Goal: Navigation & Orientation: Find specific page/section

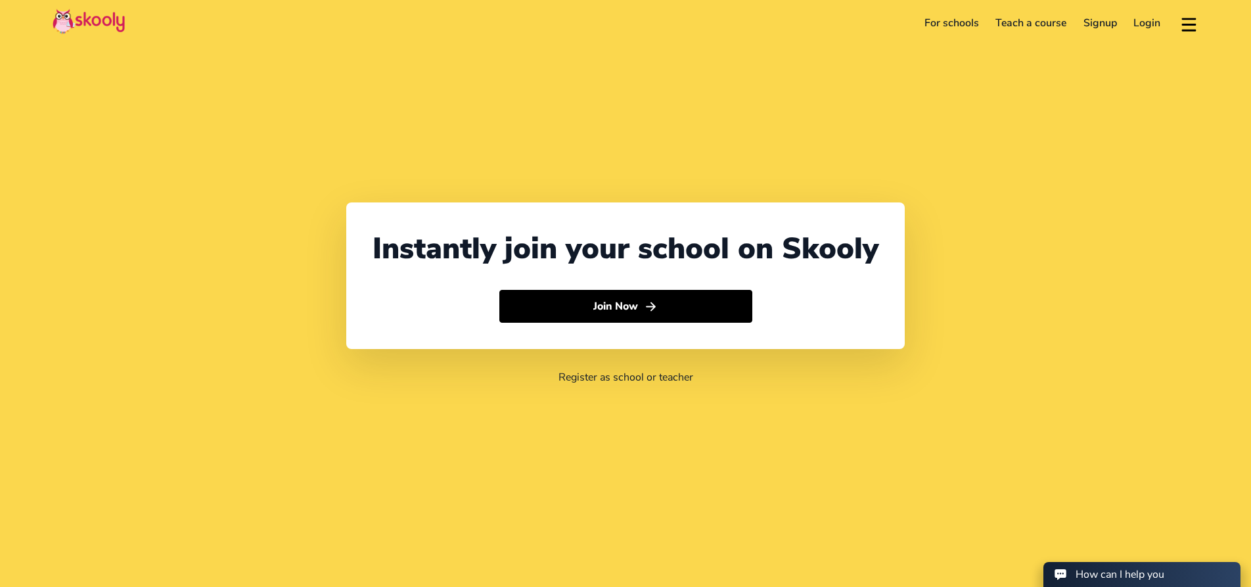
select select "65"
select select "[GEOGRAPHIC_DATA]"
select select "[GEOGRAPHIC_DATA]/[GEOGRAPHIC_DATA]"
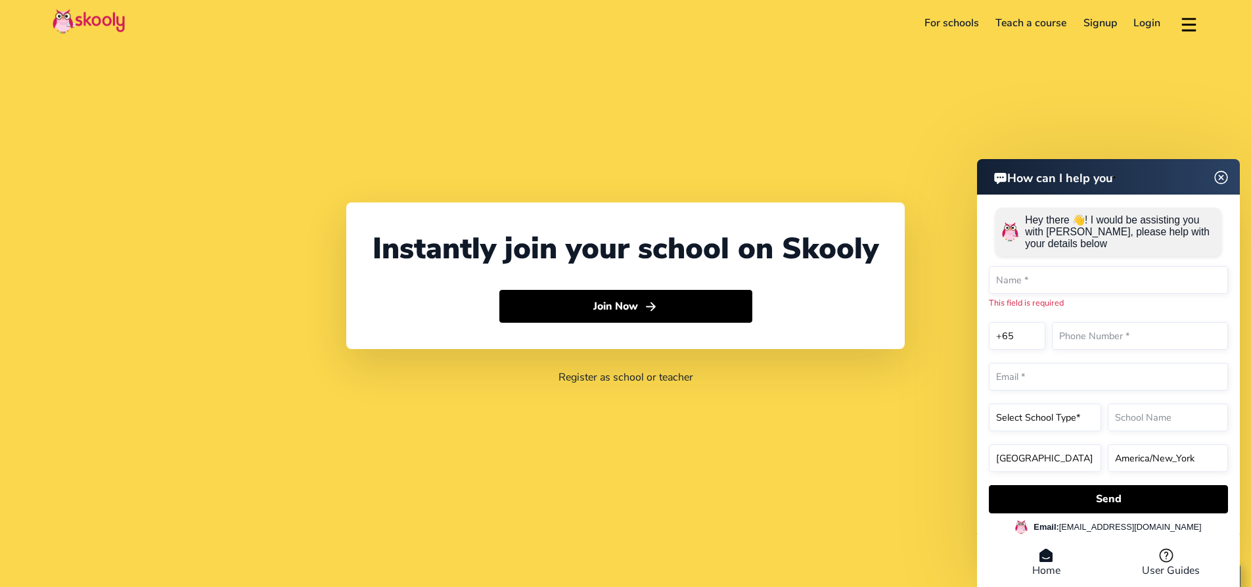
click at [1220, 195] on div "How can I help you Hey there 👋! I would be assisting you with Skooly, please he…" at bounding box center [1108, 375] width 263 height 432
click at [1221, 176] on img at bounding box center [1221, 177] width 16 height 25
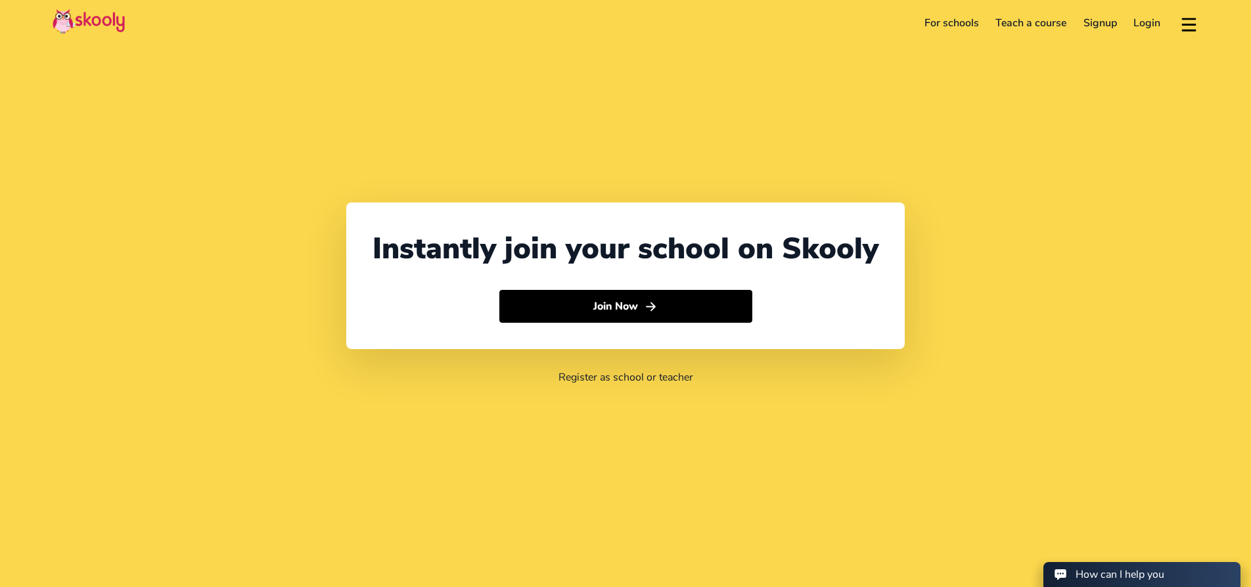
click at [1216, 11] on header "For schools Teach a course Signup Login Download app Contact support English" at bounding box center [625, 23] width 1251 height 46
click at [1189, 24] on button at bounding box center [1189, 23] width 19 height 22
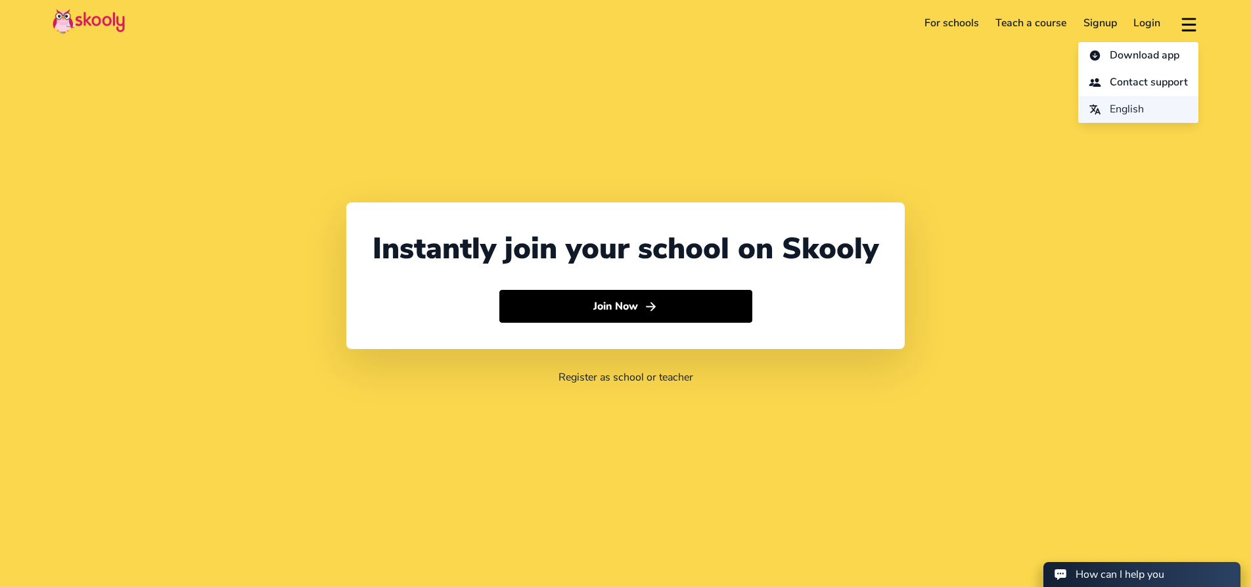
click at [1142, 105] on span "English" at bounding box center [1127, 109] width 34 height 19
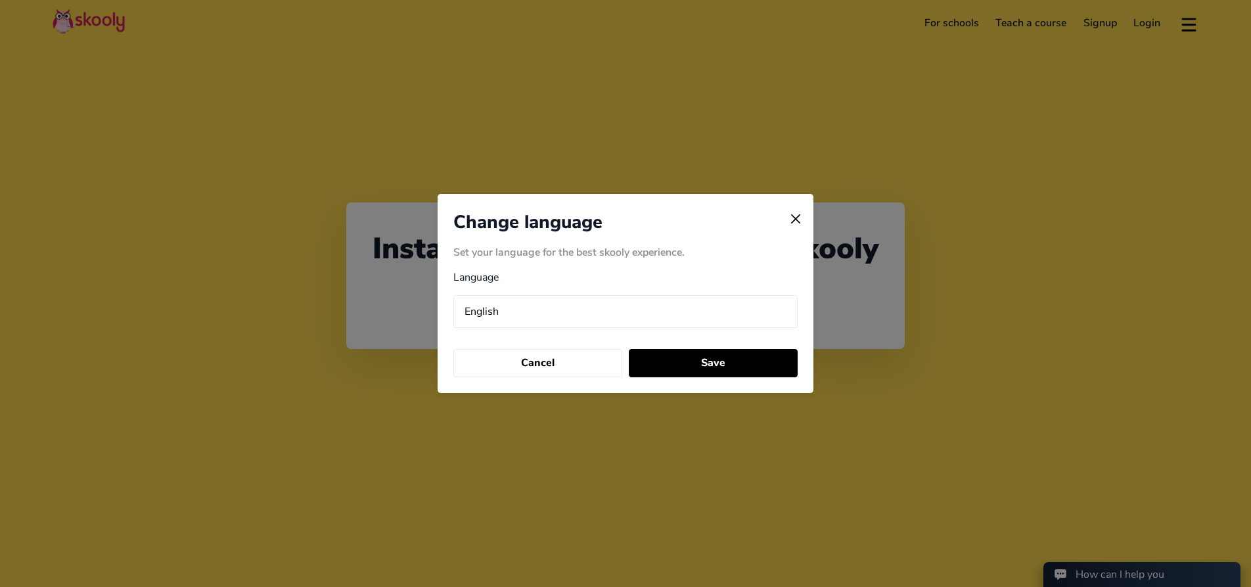
click at [492, 313] on select "Arabic (عربي) Catalan (Català) Chinese (中国人) Dutch (Nederlands) English Finnish…" at bounding box center [625, 311] width 344 height 33
select select "ru"
click at [453, 295] on select "Arabic (عربي) Catalan (Català) Chinese (中国人) Dutch (Nederlands) English Finnish…" at bounding box center [625, 311] width 344 height 33
click at [691, 365] on button "Save" at bounding box center [713, 363] width 168 height 28
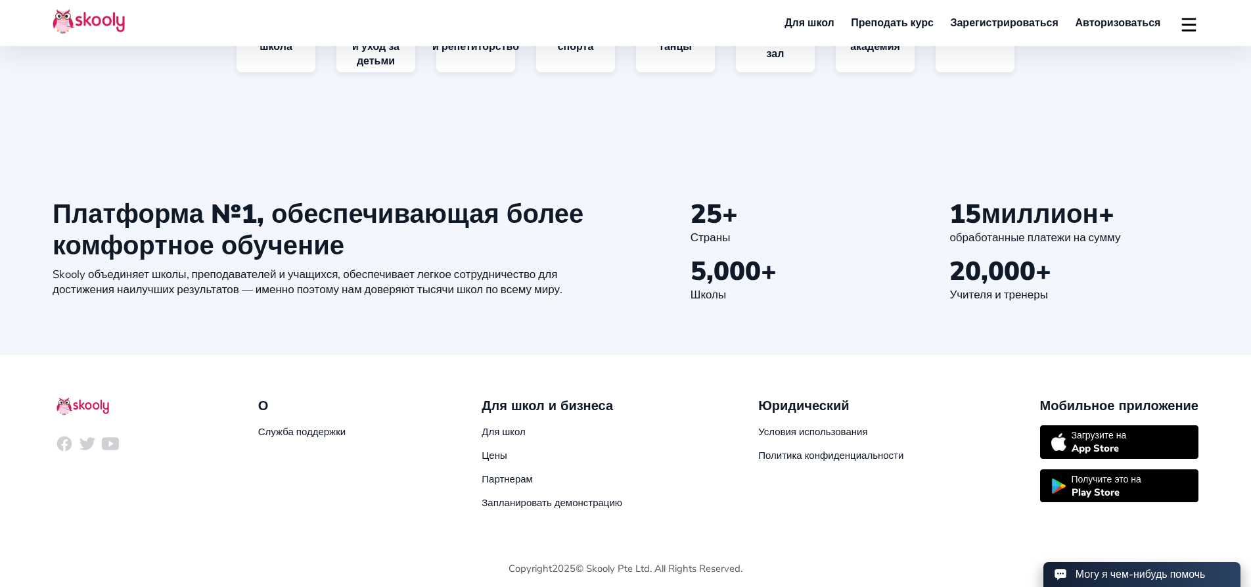
scroll to position [1396, 0]
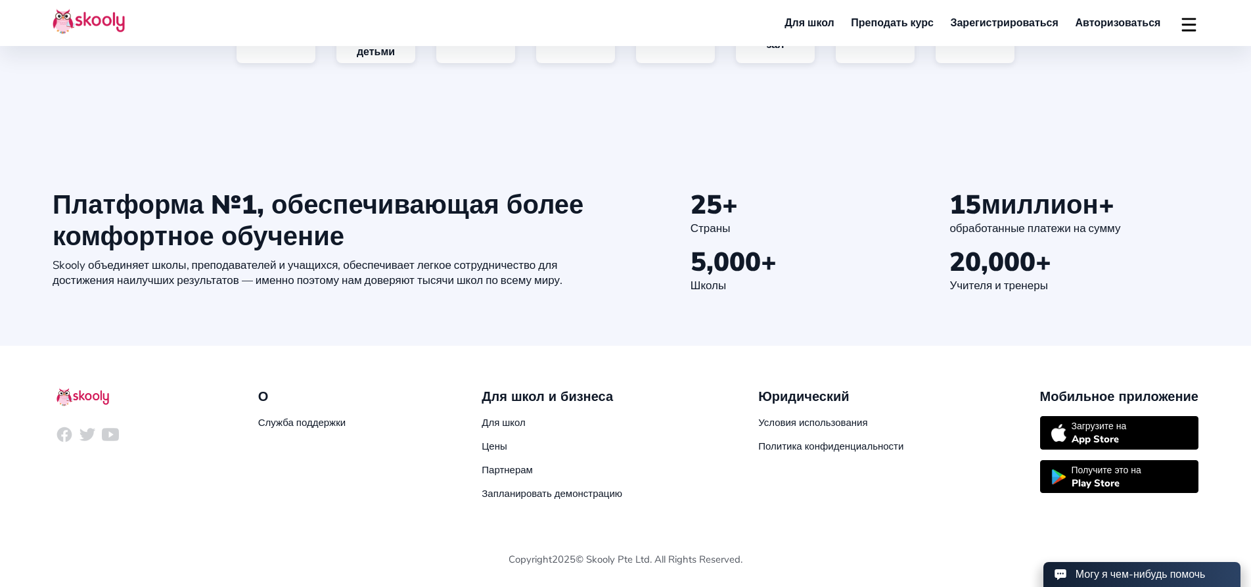
click at [1157, 573] on div "Могу я чем-нибудь помочь" at bounding box center [1141, 574] width 130 height 14
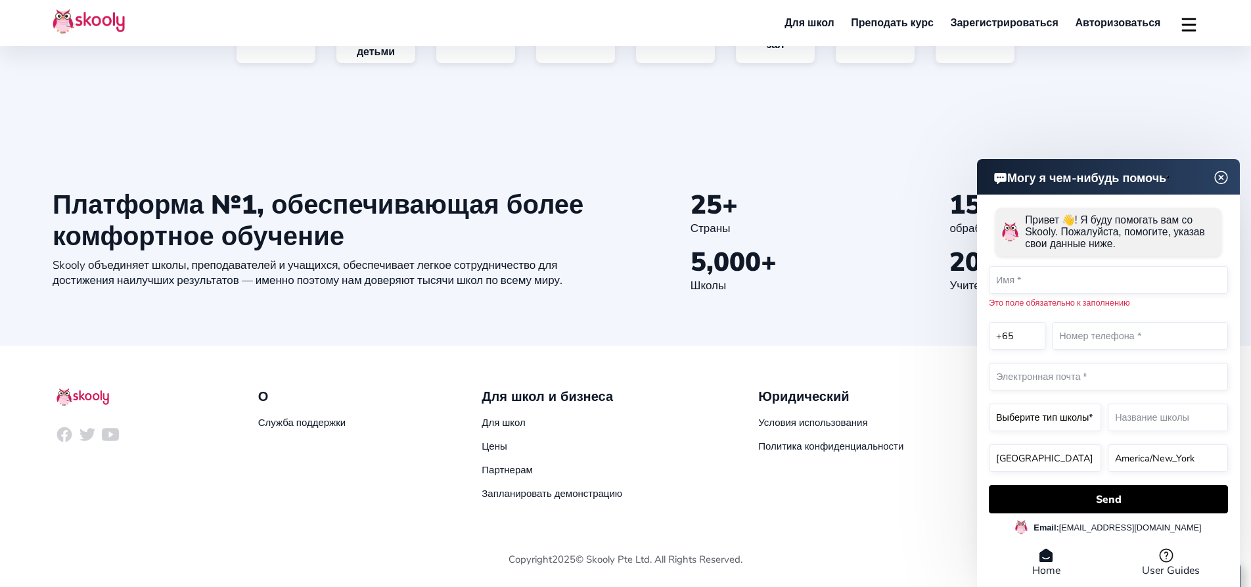
click at [1219, 176] on img at bounding box center [1221, 177] width 25 height 16
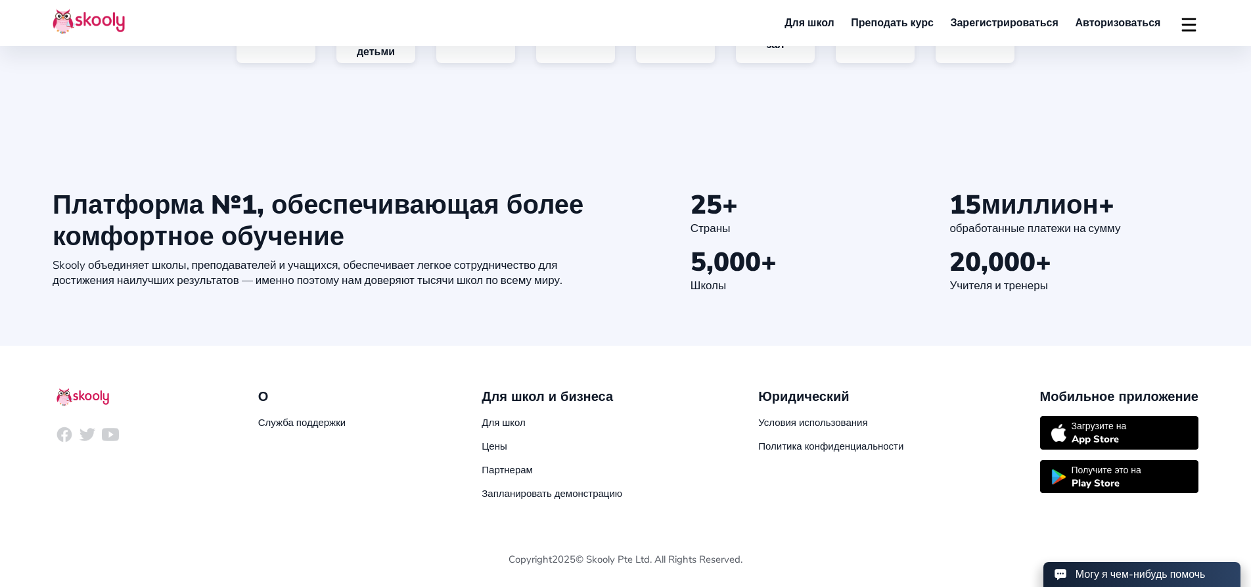
click at [1184, 21] on button at bounding box center [1189, 23] width 19 height 22
click at [1078, 109] on span "Russian (русский)" at bounding box center [1112, 109] width 84 height 19
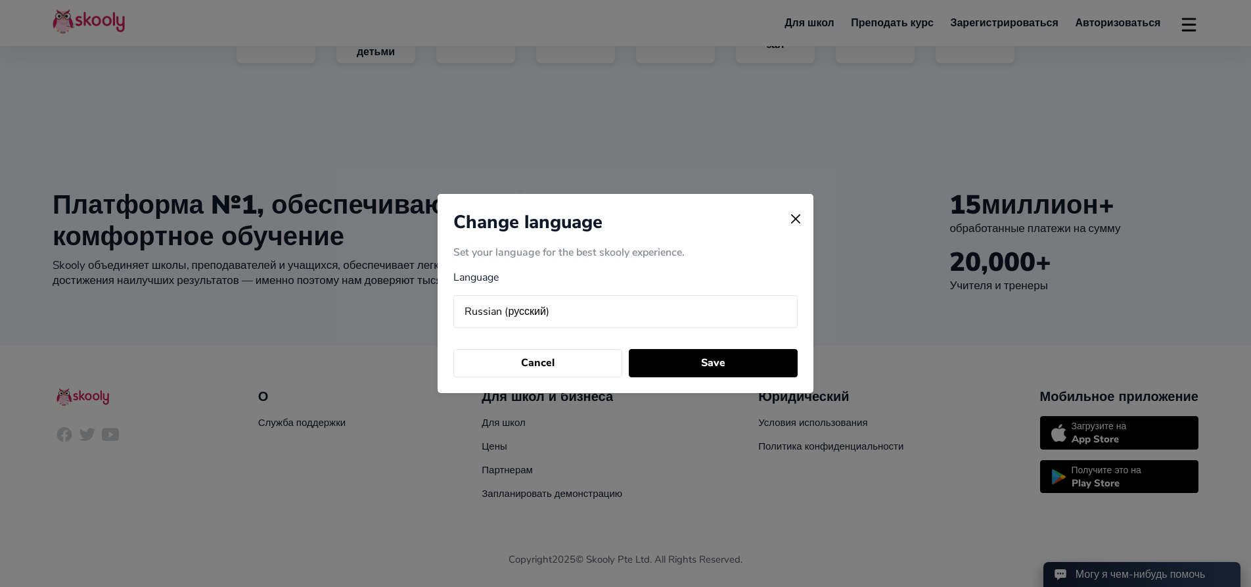
click at [569, 308] on select "Arabic (عربي) Catalan (Català) Chinese (中国人) Dutch (Nederlands) English Finnish…" at bounding box center [625, 311] width 344 height 33
select select "hi"
click at [453, 295] on select "Arabic (عربي) Catalan (Català) Chinese (中国人) Dutch (Nederlands) English Finnish…" at bounding box center [625, 311] width 344 height 33
click at [704, 374] on button "Save" at bounding box center [713, 363] width 168 height 28
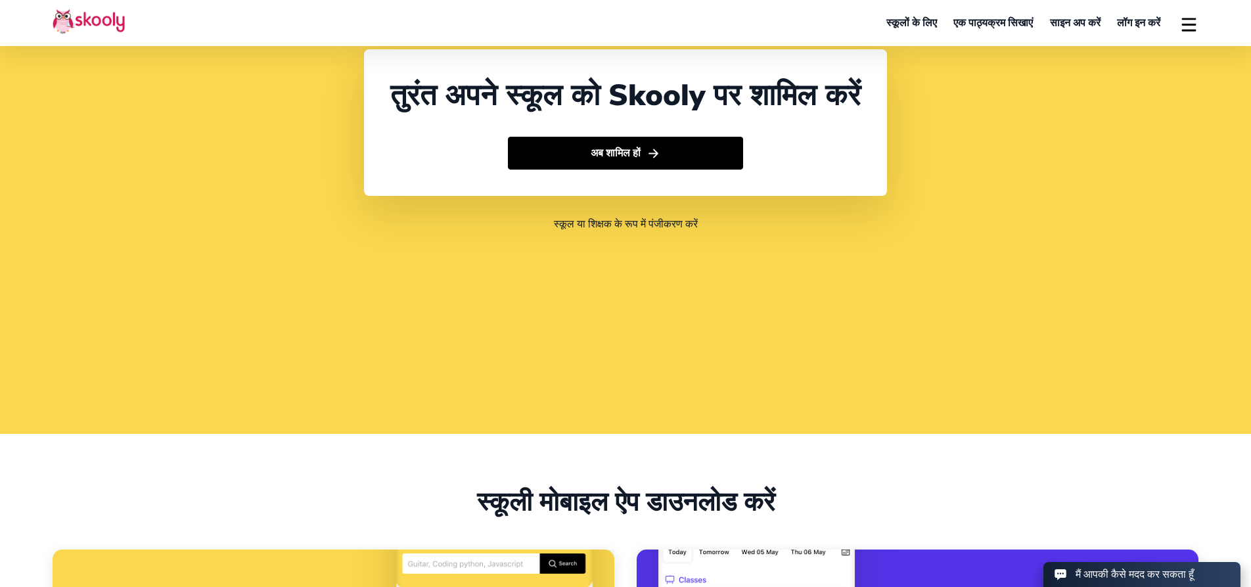
scroll to position [0, 0]
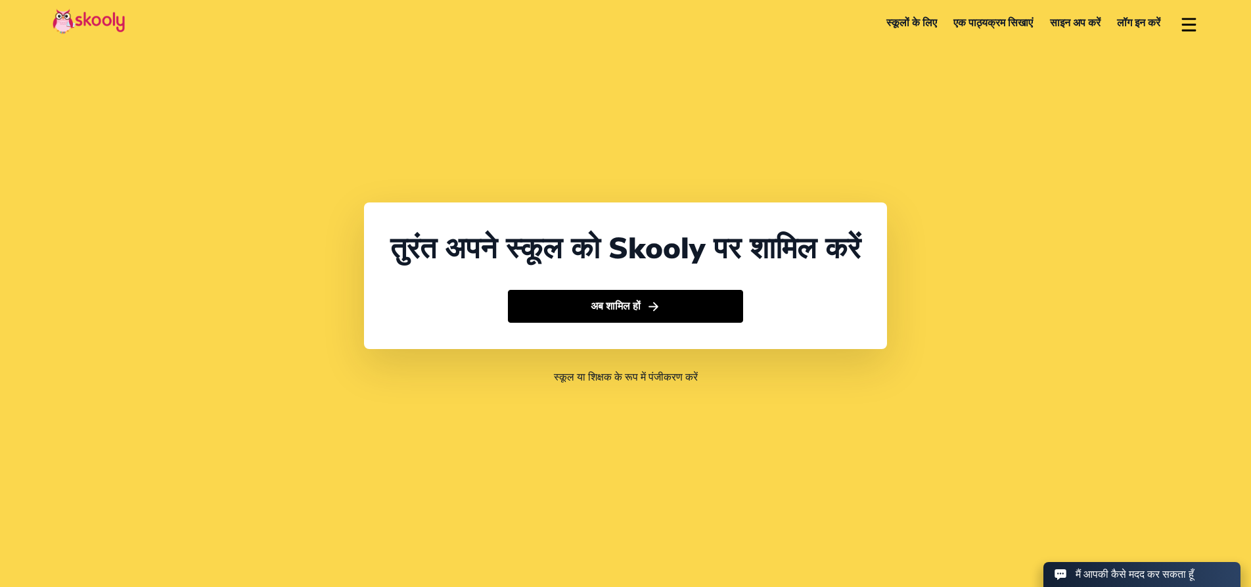
click at [1188, 26] on button at bounding box center [1189, 23] width 19 height 22
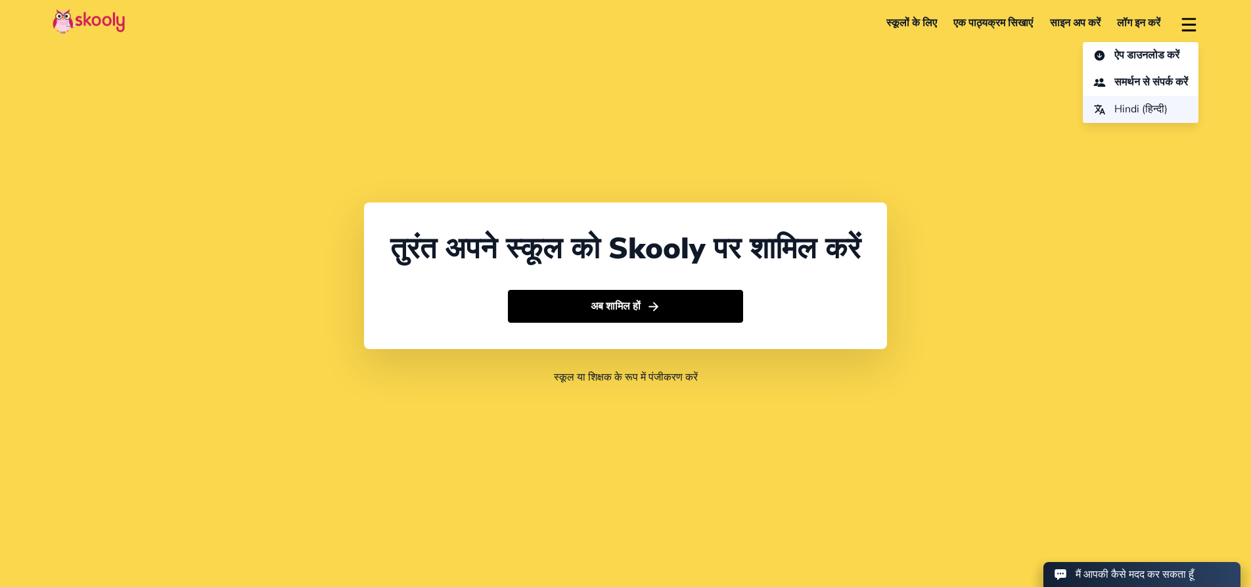
click at [1146, 110] on span "Hindi (हिन्दी)" at bounding box center [1141, 109] width 53 height 19
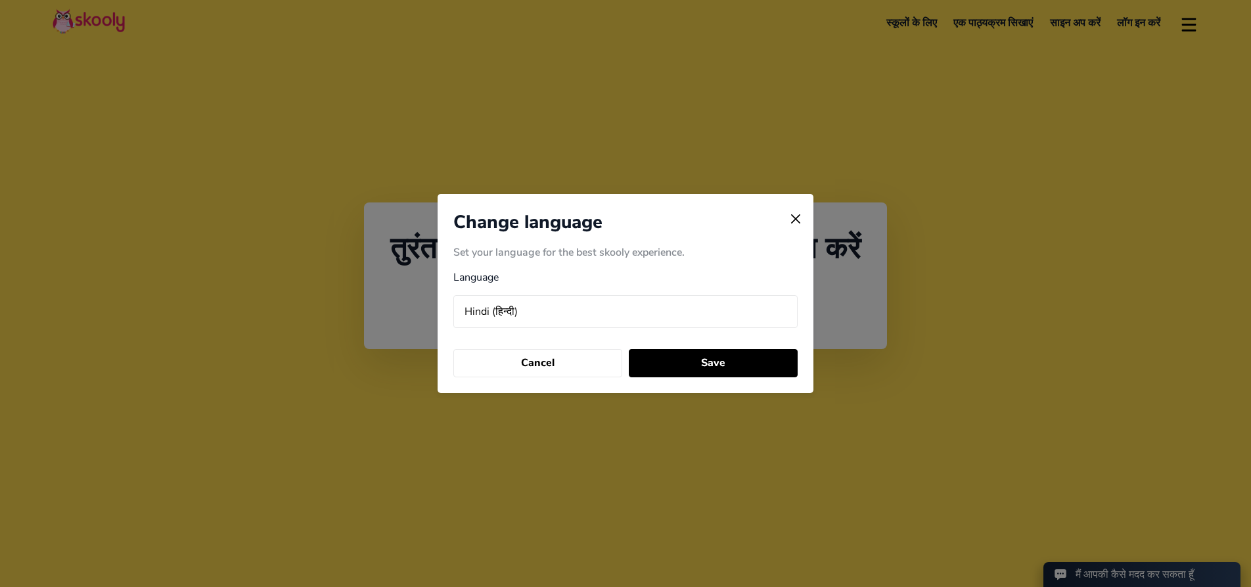
click at [627, 321] on select "Arabic (عربي) Catalan (Català) Chinese (中国人) Dutch (Nederlands) English Finnish…" at bounding box center [625, 311] width 344 height 33
select select "iw"
click at [453, 295] on select "Arabic (عربي) Catalan (Català) Chinese (中国人) Dutch (Nederlands) English Finnish…" at bounding box center [625, 311] width 344 height 33
click at [730, 355] on button "Save" at bounding box center [713, 363] width 168 height 28
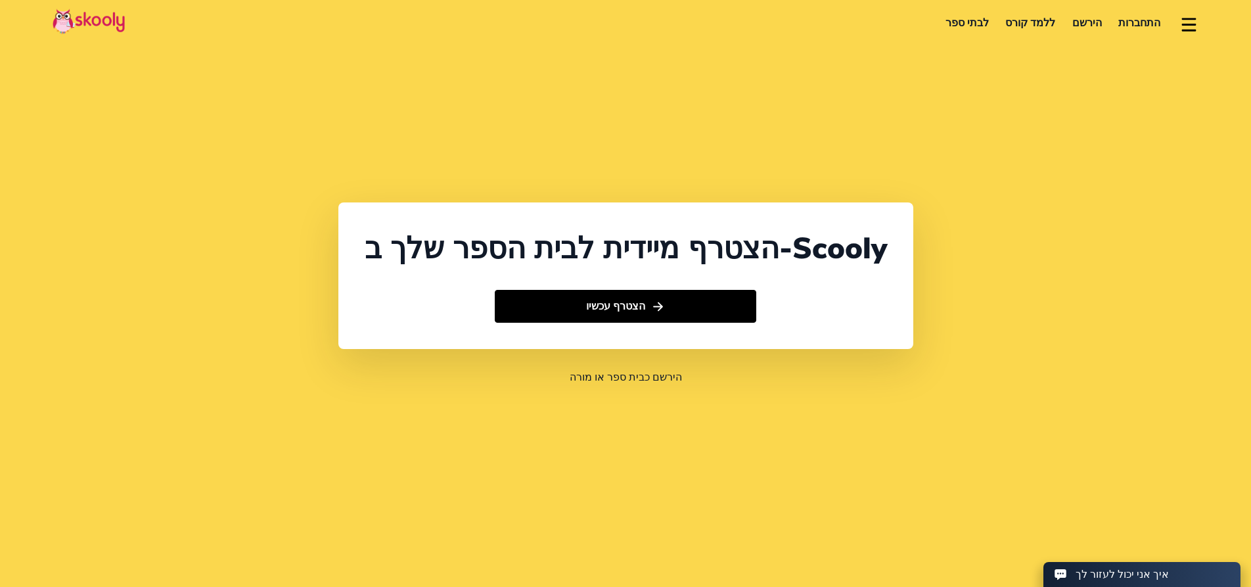
click at [1191, 24] on button at bounding box center [1189, 23] width 19 height 22
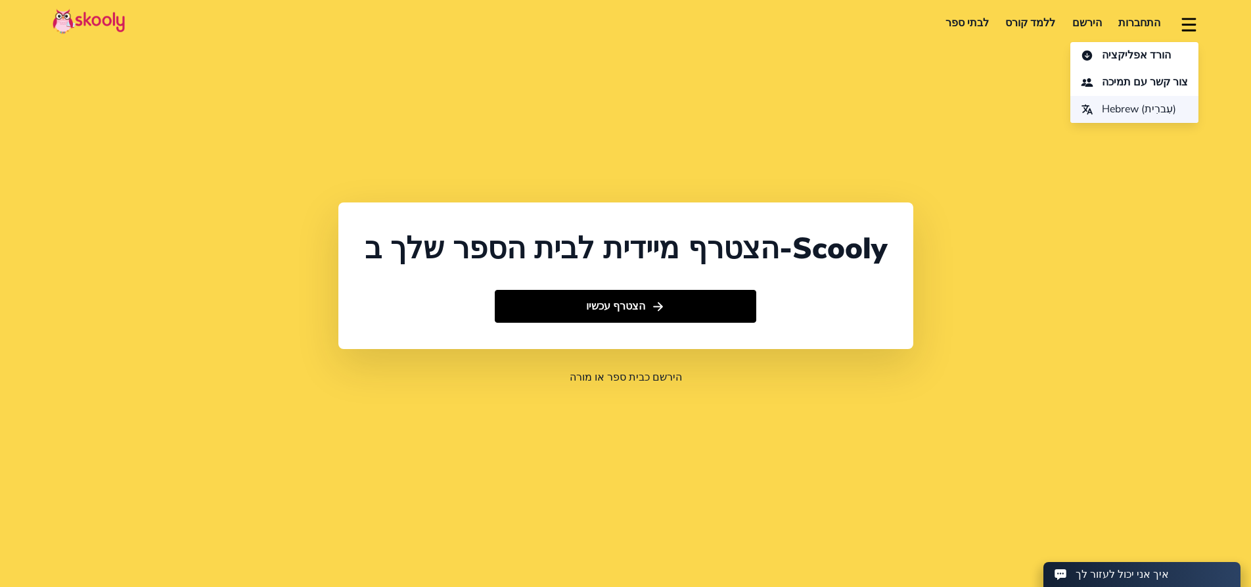
click at [1132, 112] on span "Hebrew (עִברִית)" at bounding box center [1139, 109] width 74 height 19
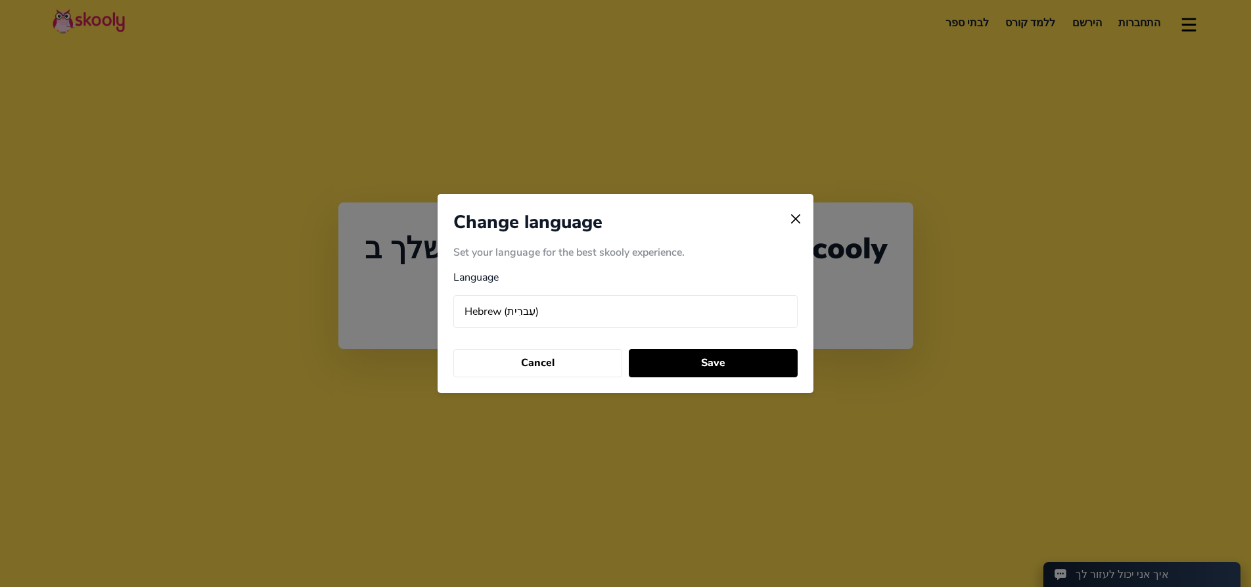
click at [594, 314] on select "Arabic (عربي) Catalan (Català) Chinese (中国人) Dutch (Nederlands) English Finnish…" at bounding box center [625, 311] width 344 height 33
select select "ar"
click at [453, 295] on select "Arabic (عربي) Catalan (Català) Chinese (中国人) Dutch (Nederlands) English Finnish…" at bounding box center [625, 311] width 344 height 33
click at [670, 363] on button "Save" at bounding box center [713, 363] width 168 height 28
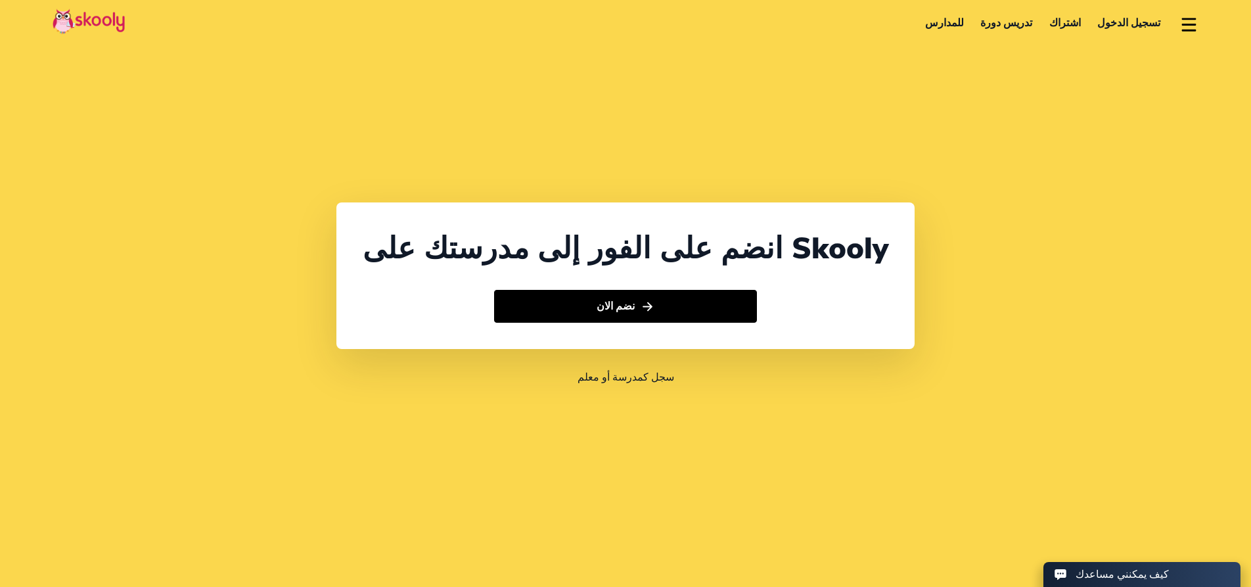
click at [1188, 16] on button at bounding box center [1189, 23] width 19 height 22
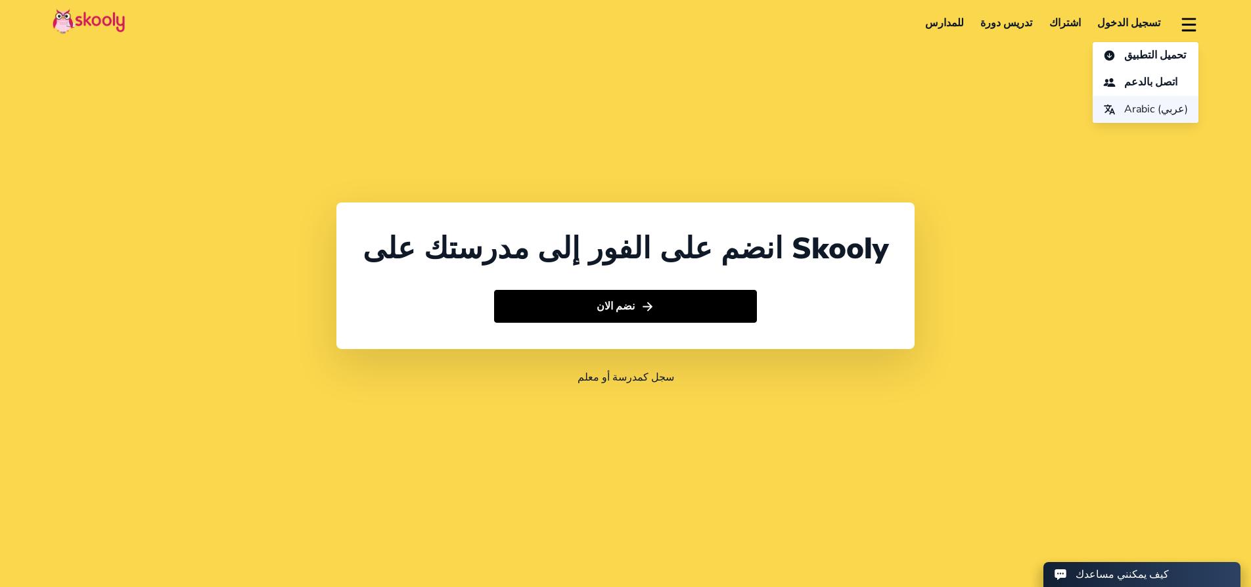
click at [1161, 105] on span "Arabic (عربي)" at bounding box center [1156, 109] width 64 height 19
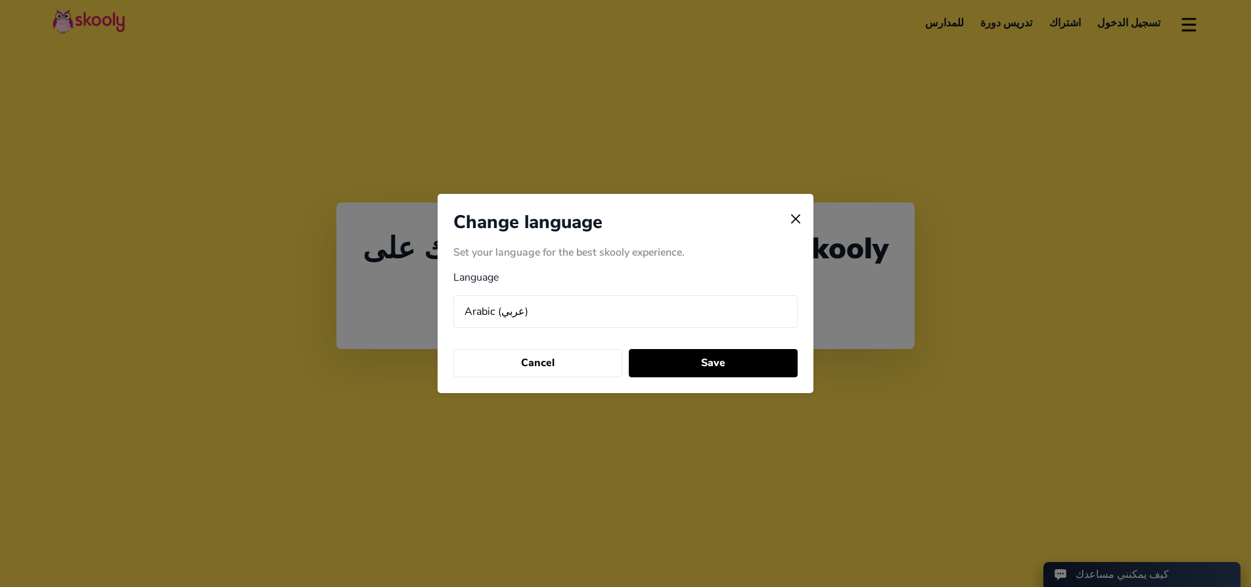
click at [567, 316] on select "Arabic (عربي) Catalan (Català) Chinese (中国人) Dutch (Nederlands) English Finnish…" at bounding box center [625, 311] width 344 height 33
click at [796, 220] on img at bounding box center [796, 219] width 18 height 18
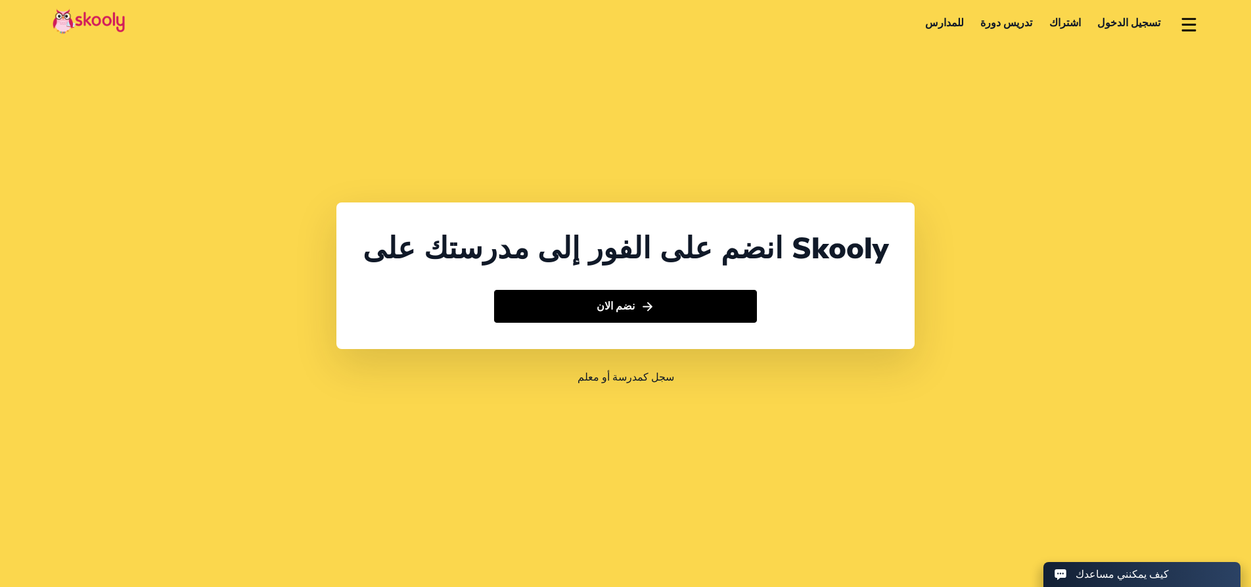
click at [1189, 16] on button at bounding box center [1189, 23] width 19 height 22
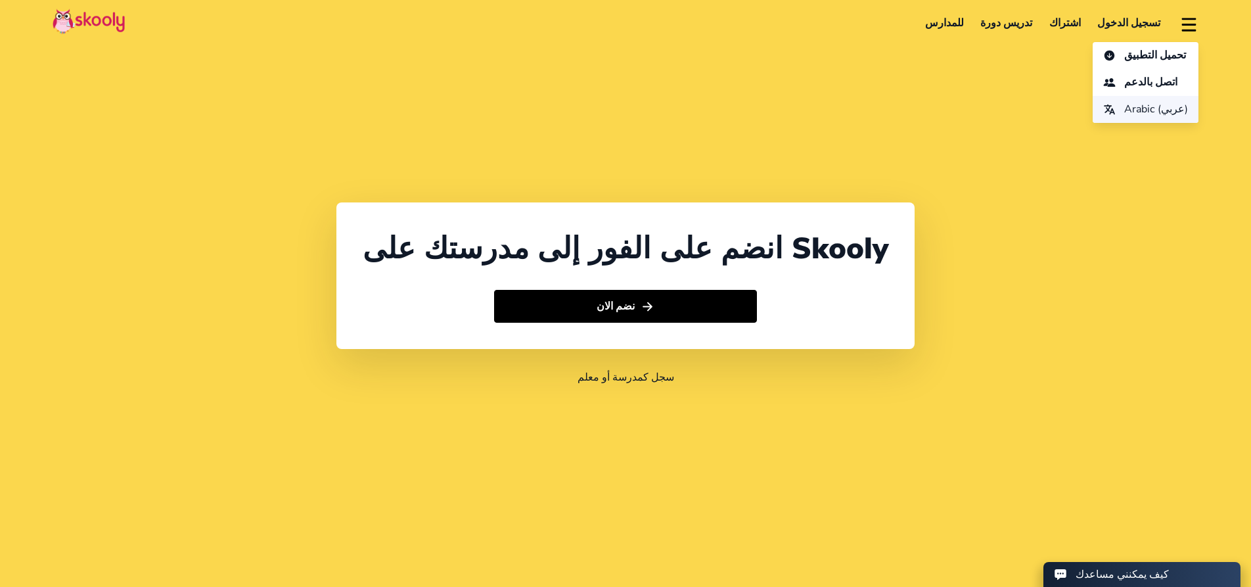
click at [1141, 102] on span "Arabic (عربي)" at bounding box center [1156, 109] width 64 height 19
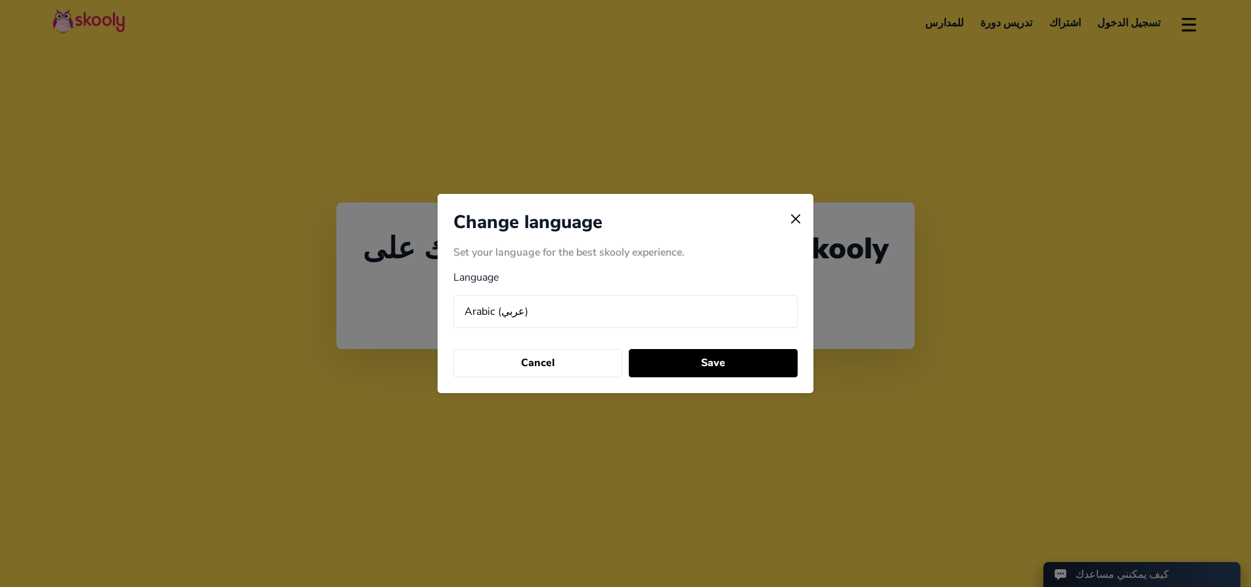
click at [635, 326] on select "Arabic (عربي) Catalan (Català) Chinese (中国人) Dutch (Nederlands) English Finnish…" at bounding box center [625, 311] width 344 height 33
select select "en"
click at [453, 295] on select "Arabic (عربي) Catalan (Català) Chinese (中国人) Dutch (Nederlands) English Finnish…" at bounding box center [625, 311] width 344 height 33
click at [717, 362] on button "Save" at bounding box center [713, 363] width 168 height 28
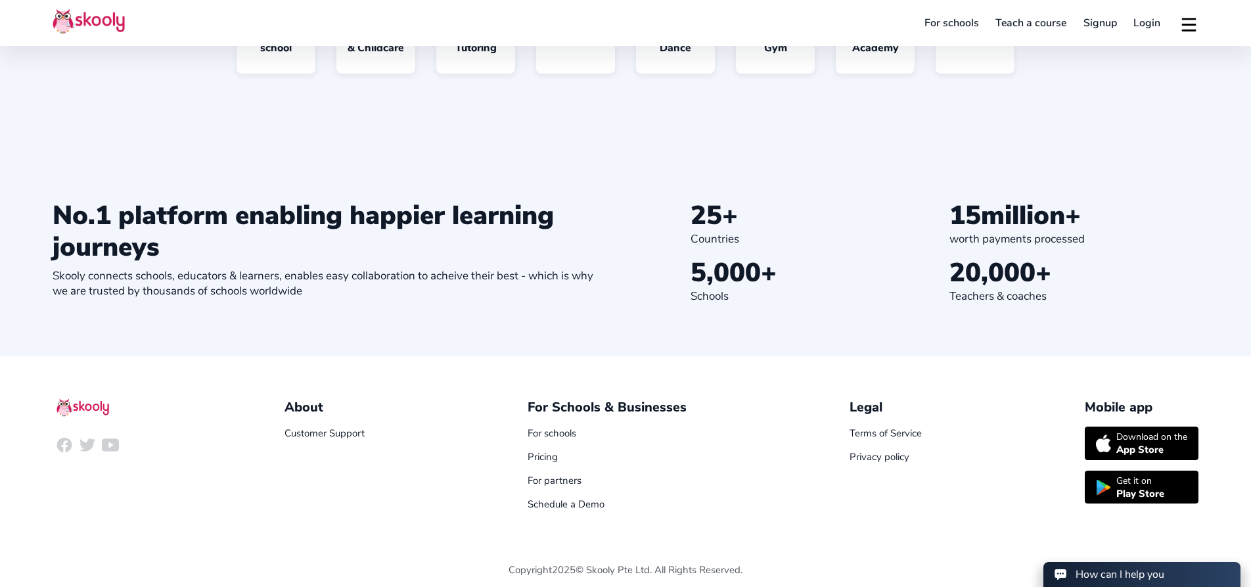
scroll to position [1348, 0]
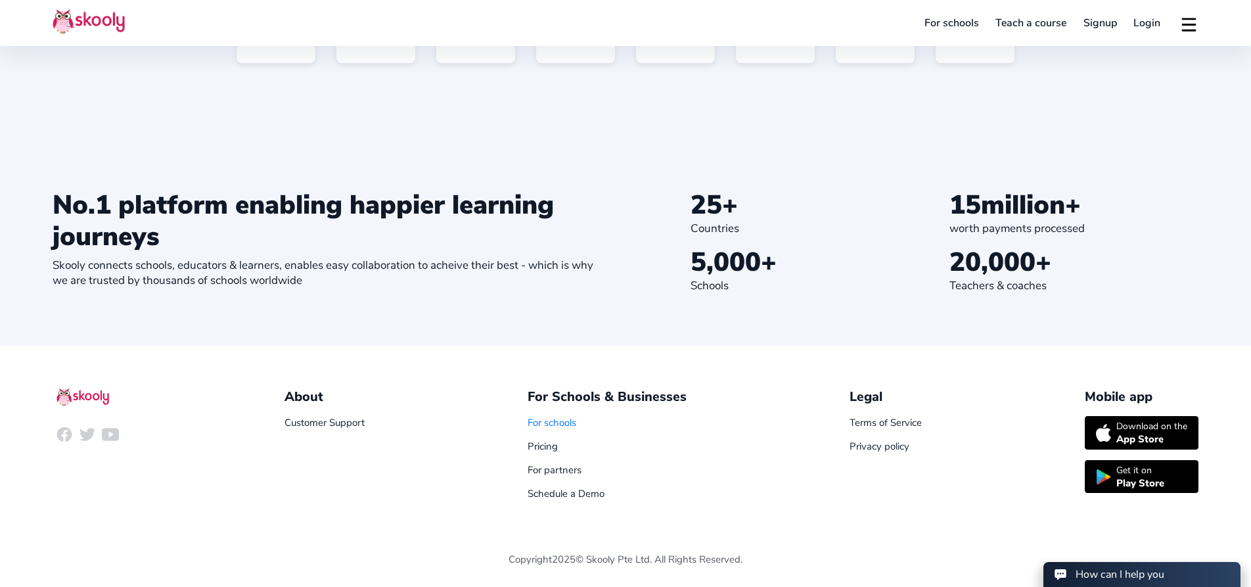
click at [572, 420] on link "For schools" at bounding box center [552, 422] width 49 height 13
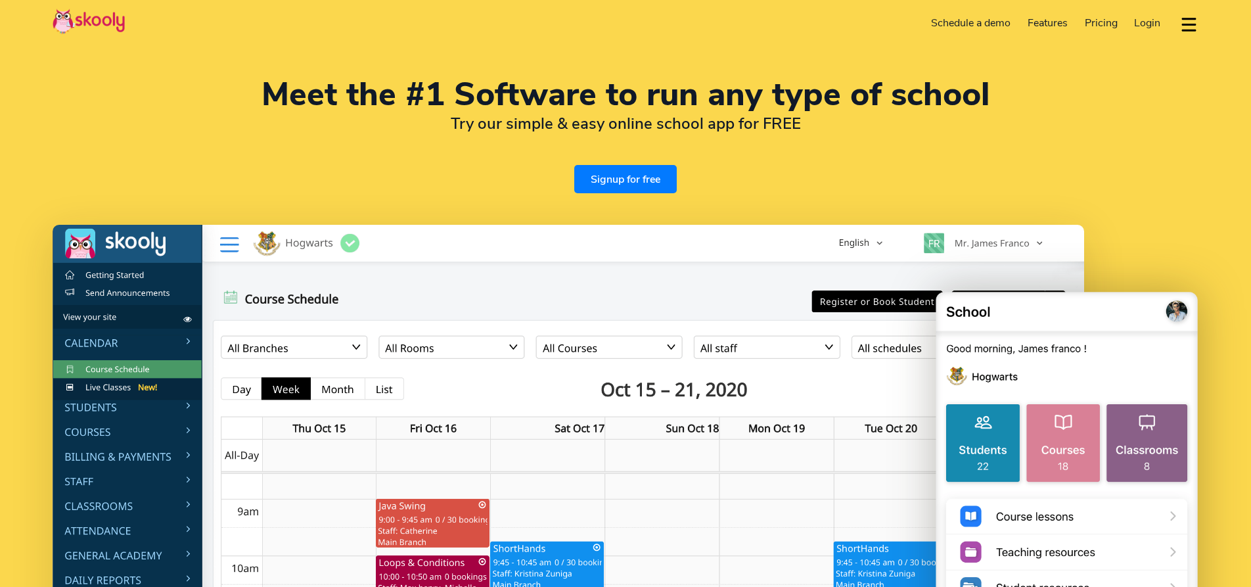
select select "en"
select select "65"
select select "[GEOGRAPHIC_DATA]"
select select "[GEOGRAPHIC_DATA]/[GEOGRAPHIC_DATA]"
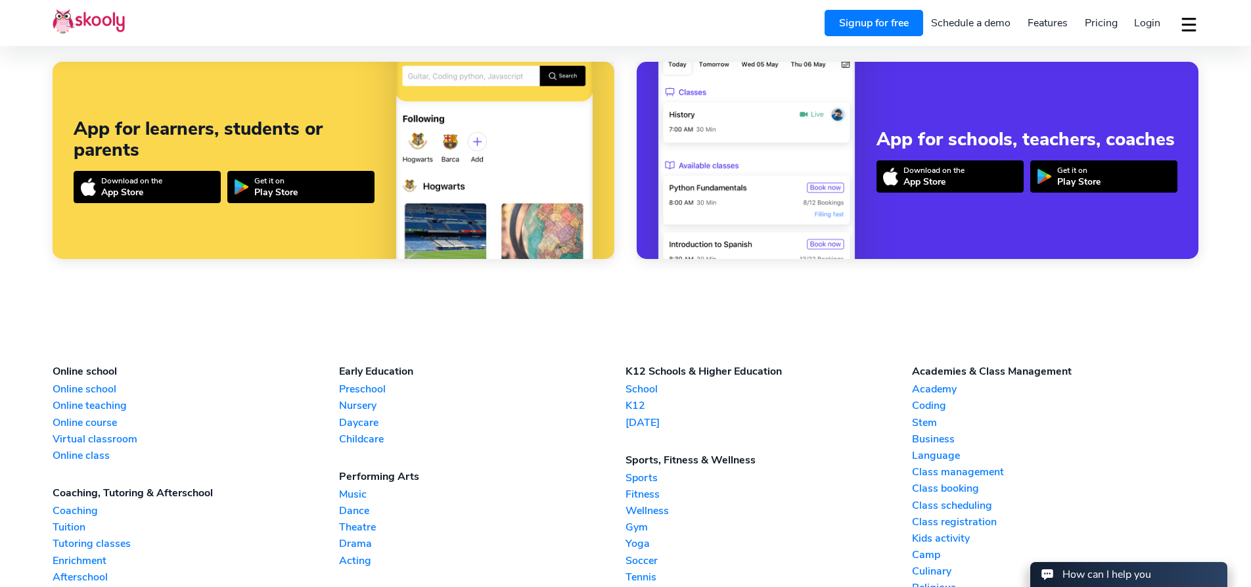
scroll to position [3083, 0]
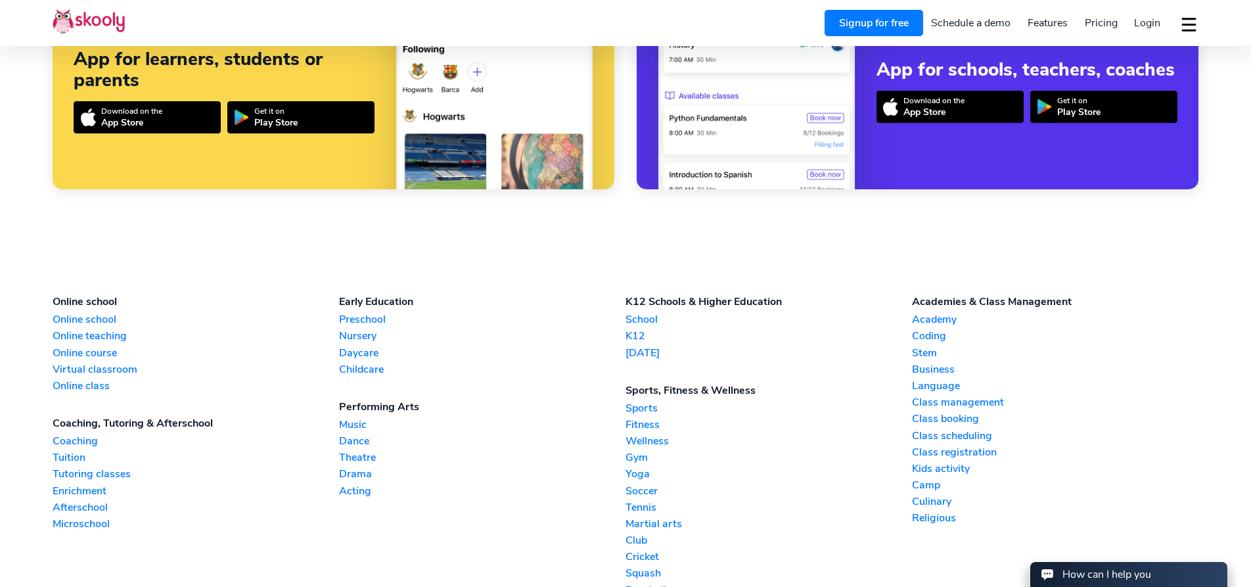
click at [375, 316] on link "Preschool" at bounding box center [482, 319] width 287 height 14
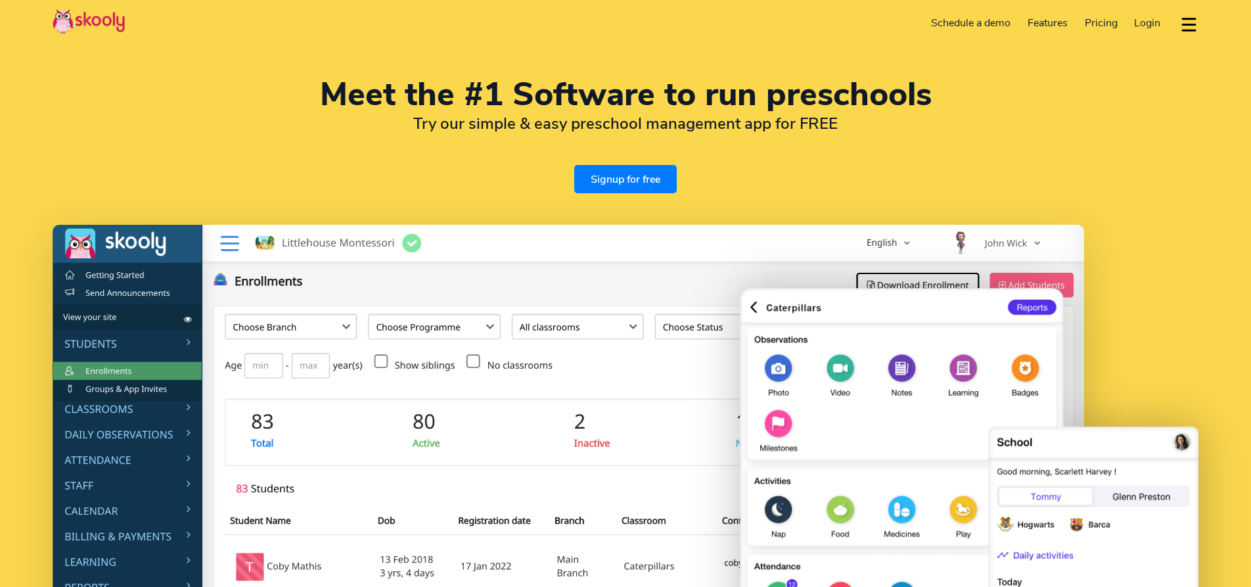
select select "en"
select select "65"
select select "[GEOGRAPHIC_DATA]"
select select "[GEOGRAPHIC_DATA]/[GEOGRAPHIC_DATA]"
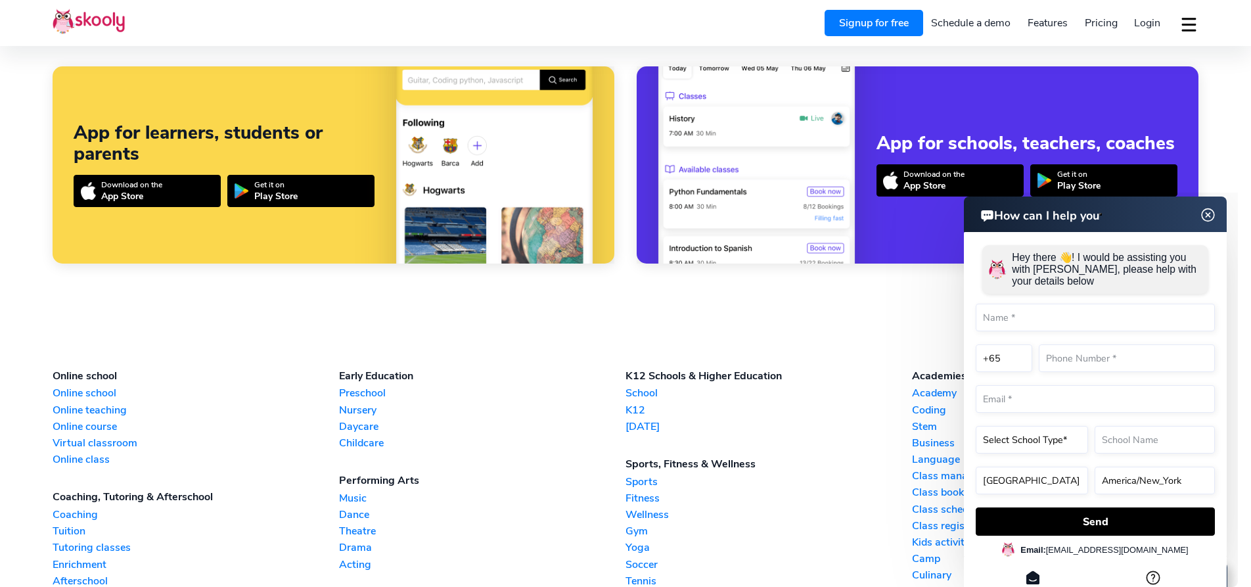
scroll to position [3736, 0]
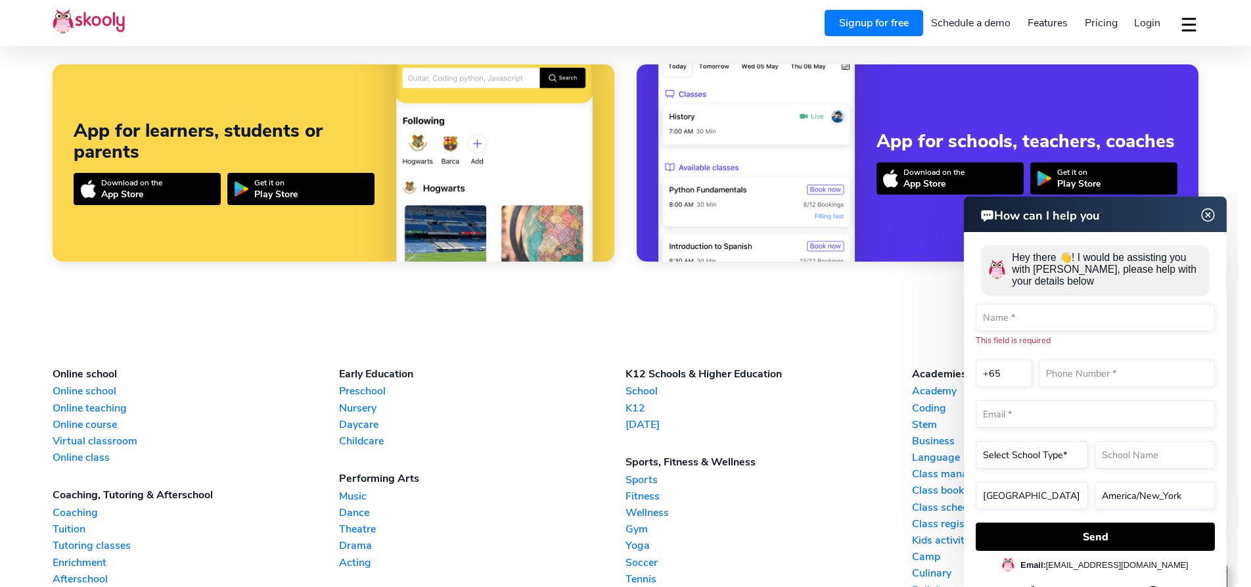
click at [377, 436] on link "Childcare" at bounding box center [482, 441] width 287 height 14
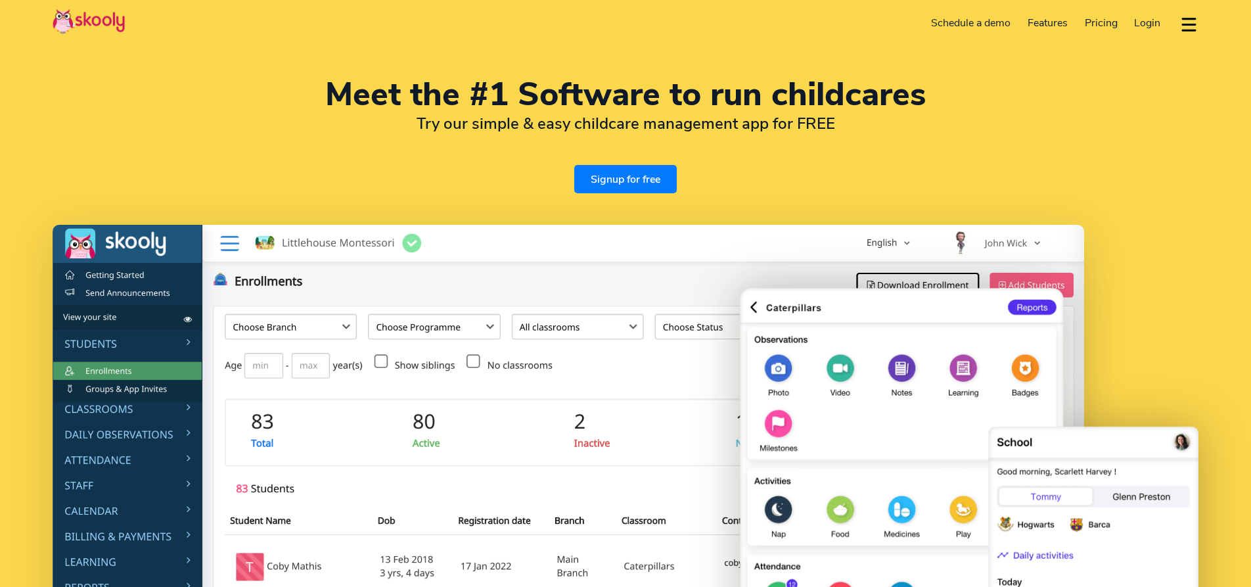
select select "en"
select select "65"
select select "[GEOGRAPHIC_DATA]"
select select "[GEOGRAPHIC_DATA]/[GEOGRAPHIC_DATA]"
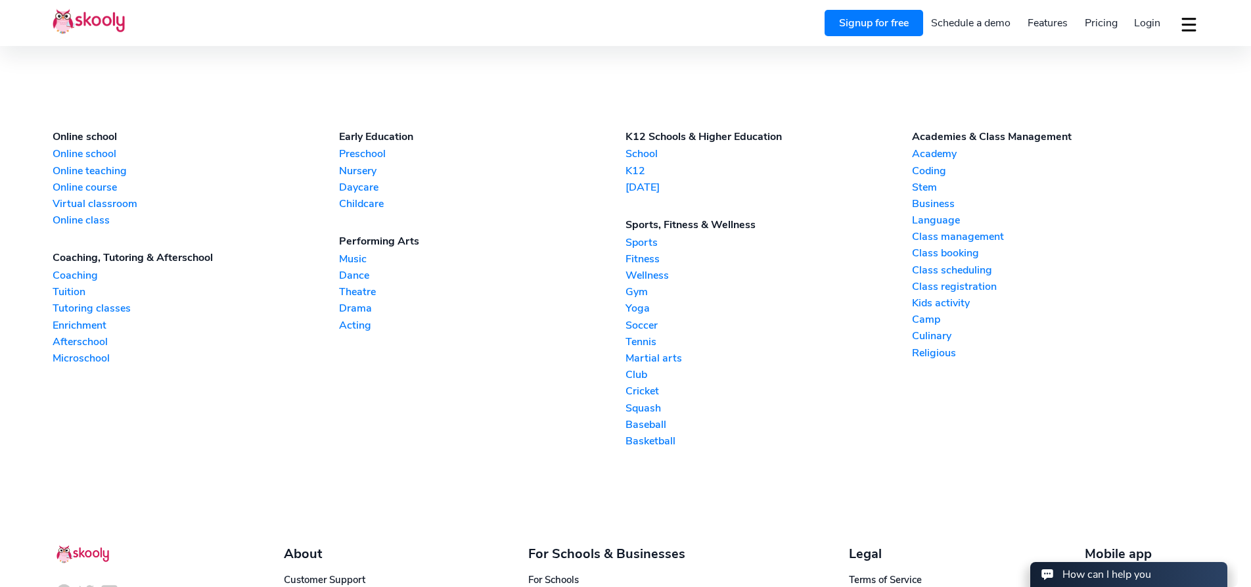
scroll to position [3974, 0]
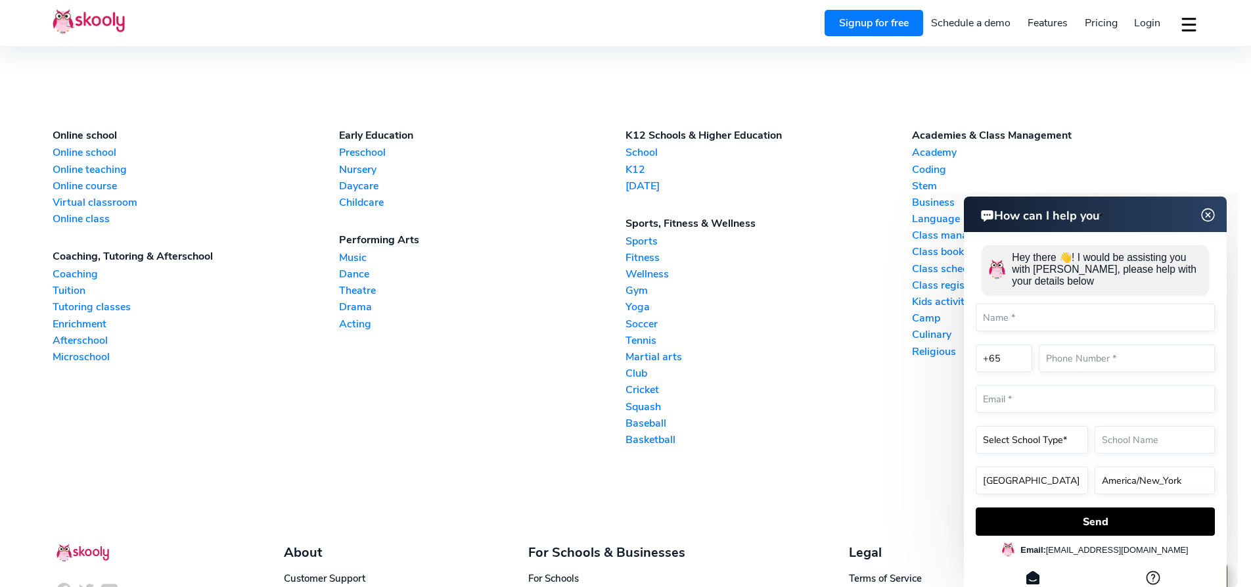
click at [928, 193] on html "How can I help you How can I help you Hey there 👋! I would be assisting you wit…" at bounding box center [1049, 193] width 379 height 0
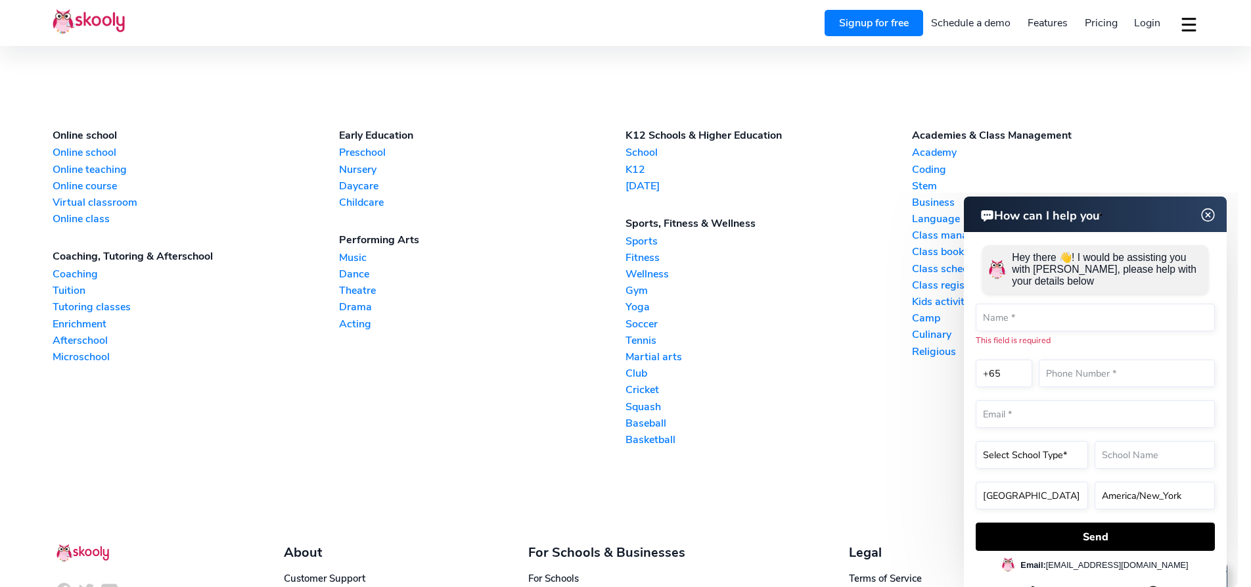
click at [924, 193] on html "How can I help you How can I help you Hey there 👋! I would be assisting you wit…" at bounding box center [1049, 193] width 379 height 0
drag, startPoint x: 1209, startPoint y: 216, endPoint x: 1193, endPoint y: 218, distance: 16.5
click at [1209, 216] on img at bounding box center [1208, 214] width 16 height 25
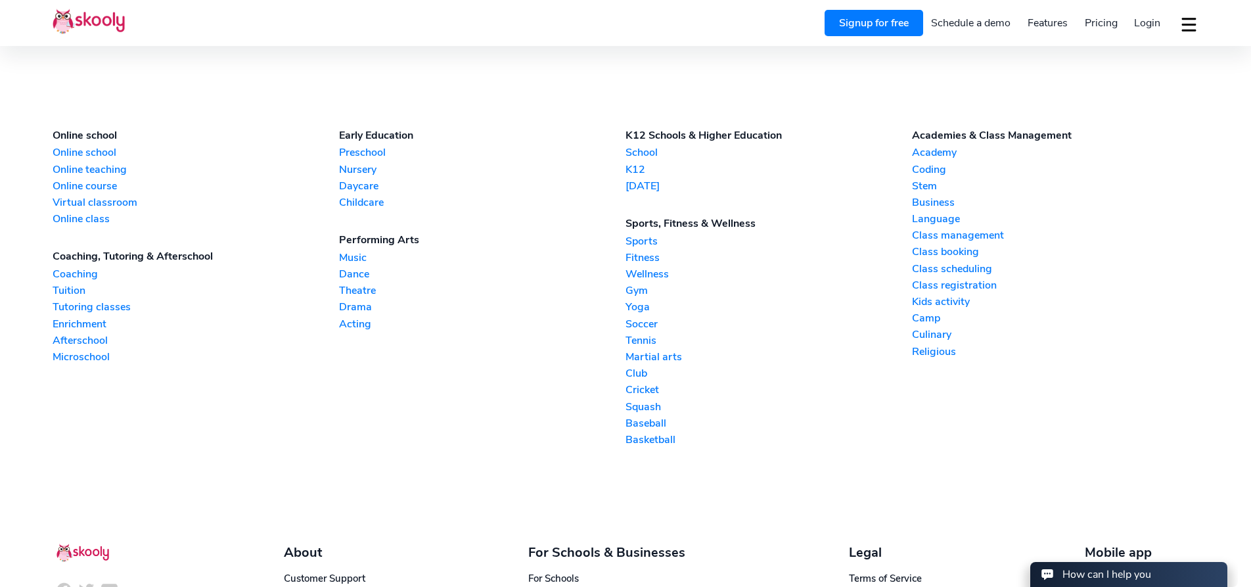
click at [932, 344] on link "Religious" at bounding box center [1055, 351] width 287 height 14
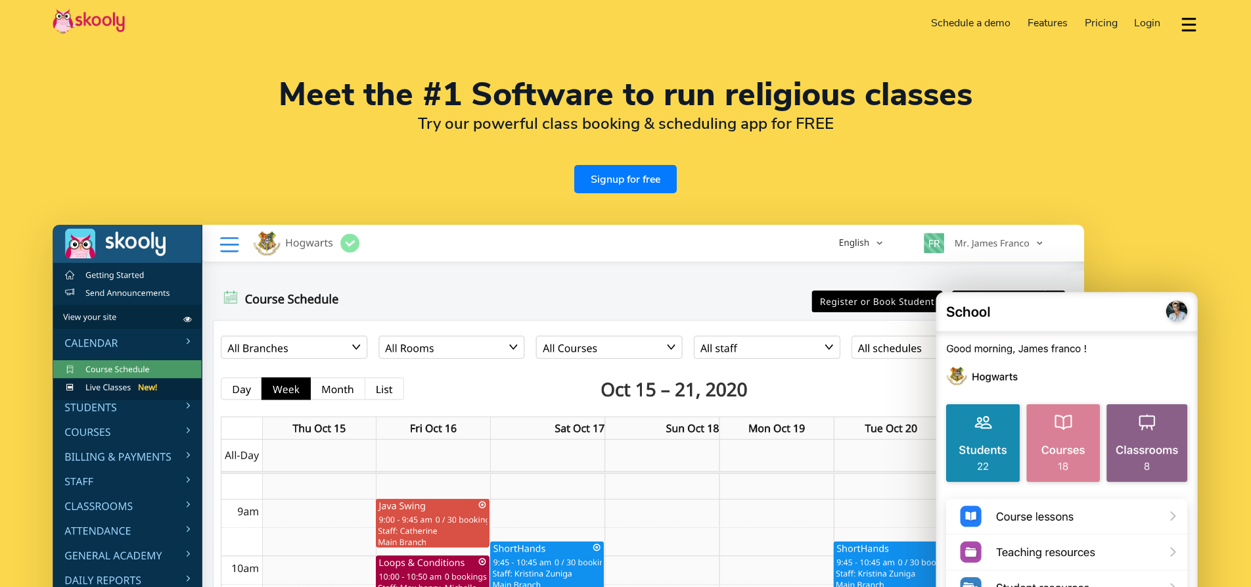
select select "en"
select select "65"
select select "[GEOGRAPHIC_DATA]"
select select "[GEOGRAPHIC_DATA]/[GEOGRAPHIC_DATA]"
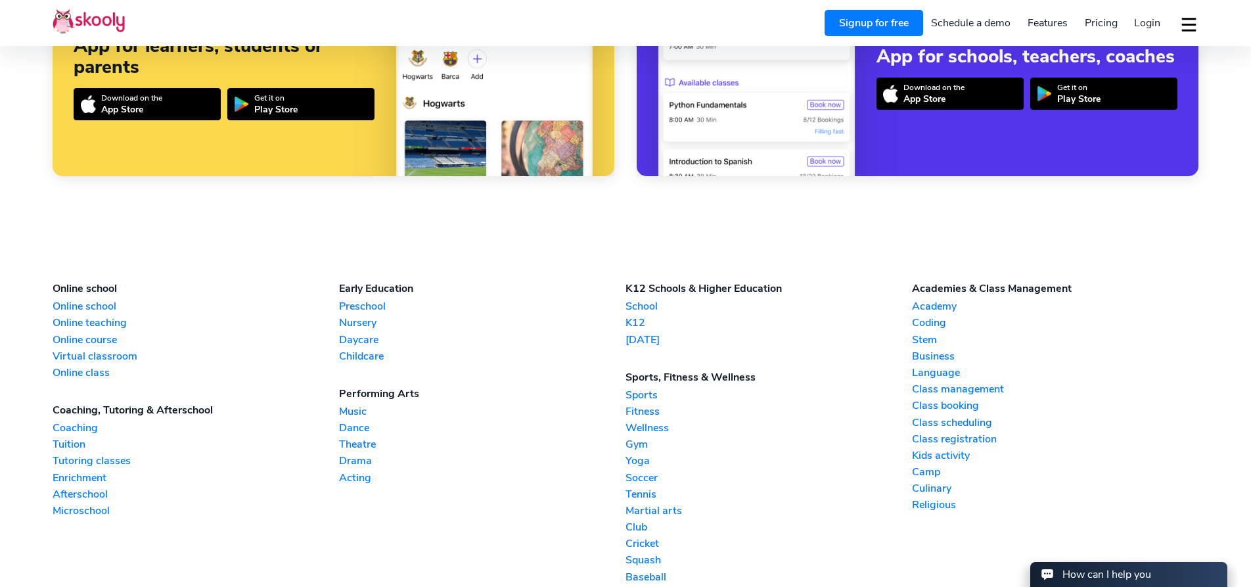
scroll to position [3096, 0]
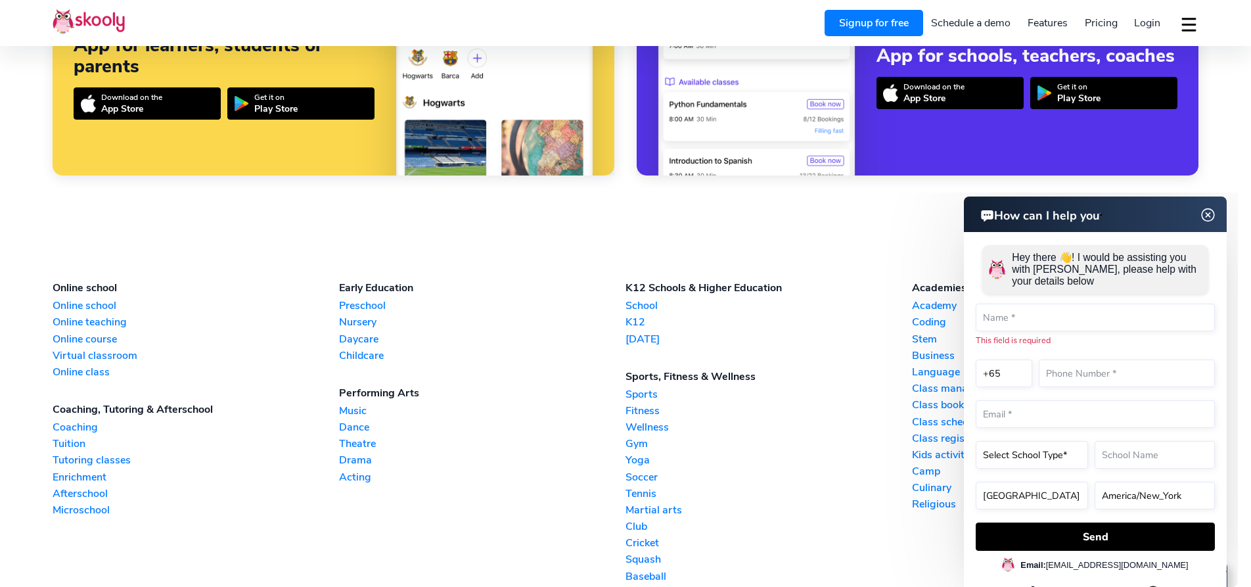
drag, startPoint x: 1206, startPoint y: 212, endPoint x: 1966, endPoint y: 430, distance: 790.8
click at [1206, 212] on img at bounding box center [1208, 215] width 25 height 16
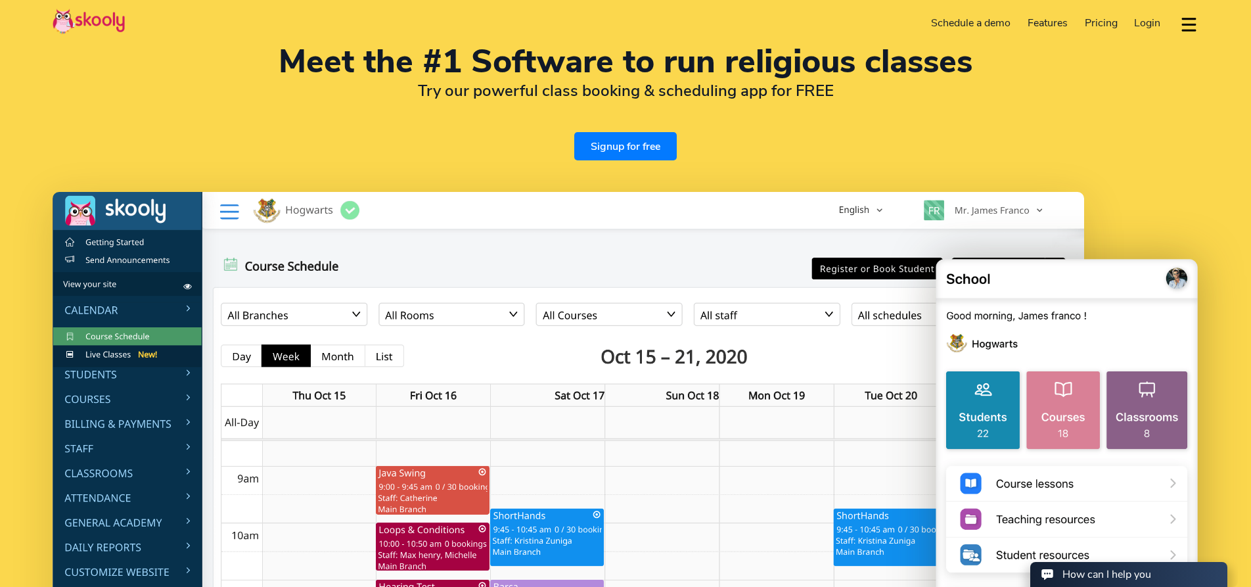
scroll to position [0, 0]
